Goal: Task Accomplishment & Management: Manage account settings

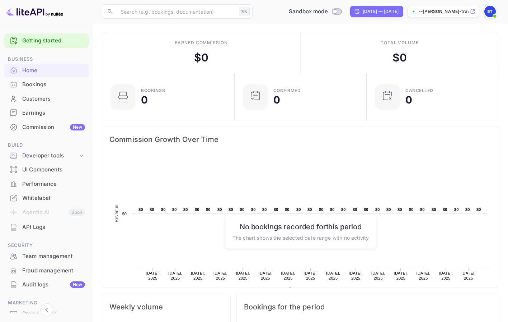
scroll to position [0, 0]
click at [499, 9] on div at bounding box center [492, 11] width 16 height 13
click at [490, 11] on img at bounding box center [490, 11] width 11 height 11
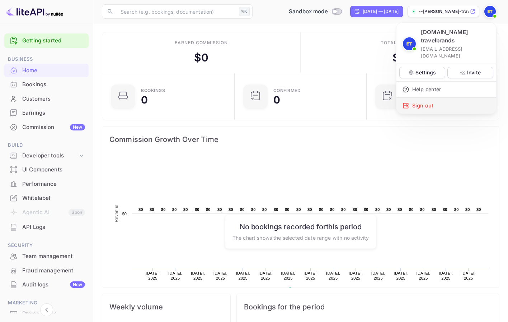
click at [453, 98] on div "Sign out" at bounding box center [447, 106] width 100 height 16
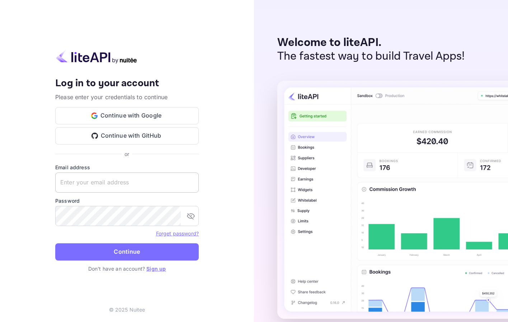
click at [173, 182] on input "text" at bounding box center [127, 182] width 144 height 20
paste input "[EMAIL_ADDRESS][DOMAIN_NAME]"
type input "[EMAIL_ADDRESS][DOMAIN_NAME]"
click at [194, 216] on icon "toggle password visibility" at bounding box center [191, 216] width 8 height 6
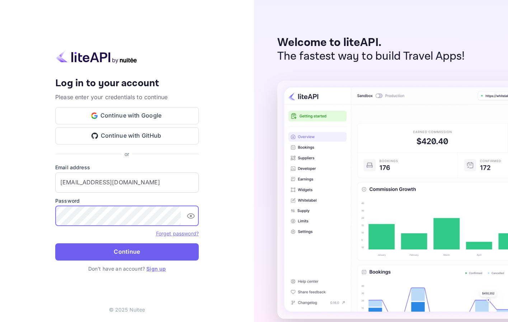
click at [185, 251] on button "Continue" at bounding box center [127, 251] width 144 height 17
